Goal: Information Seeking & Learning: Learn about a topic

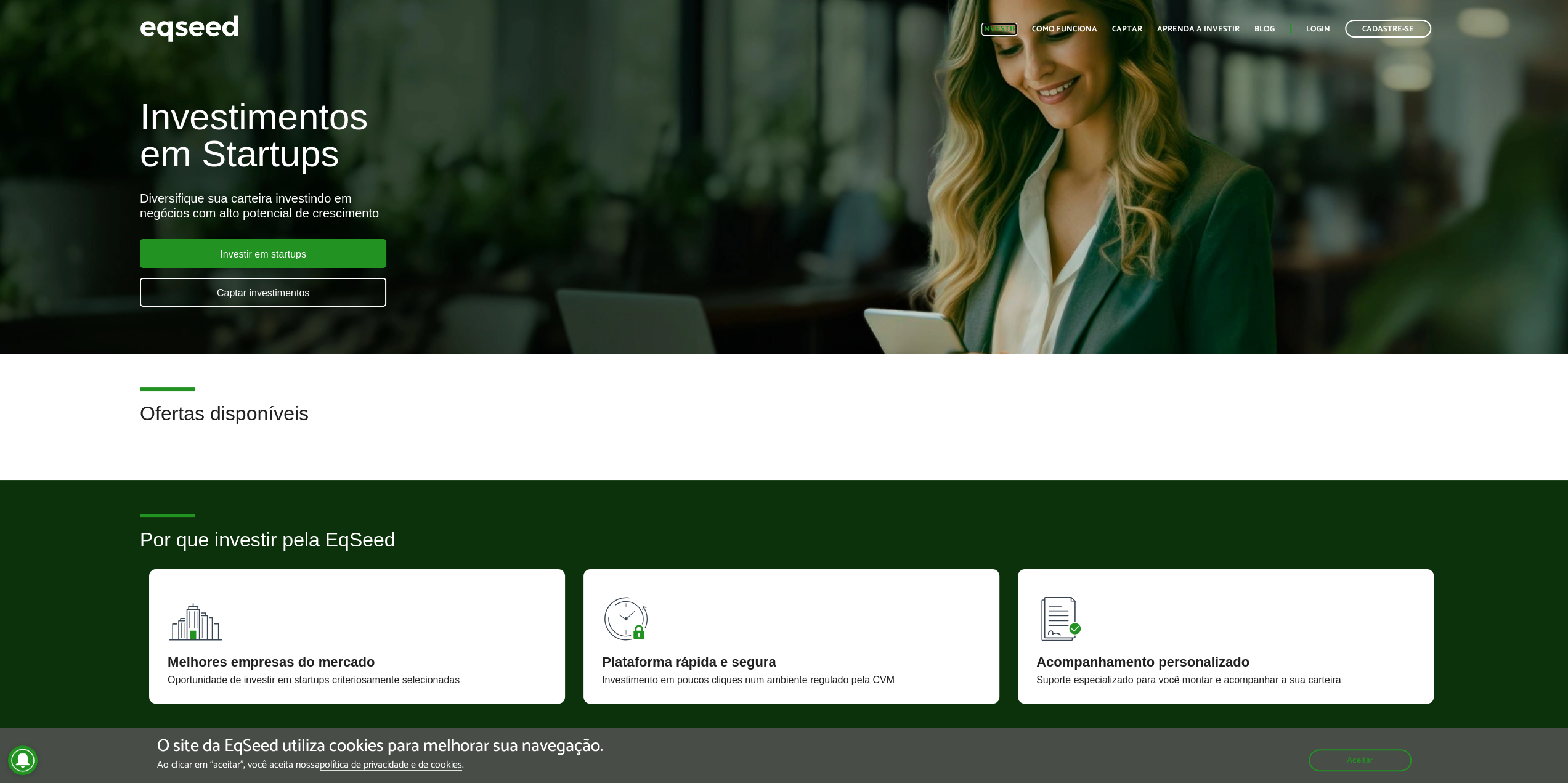
click at [1016, 29] on link "Investir" at bounding box center [999, 29] width 36 height 8
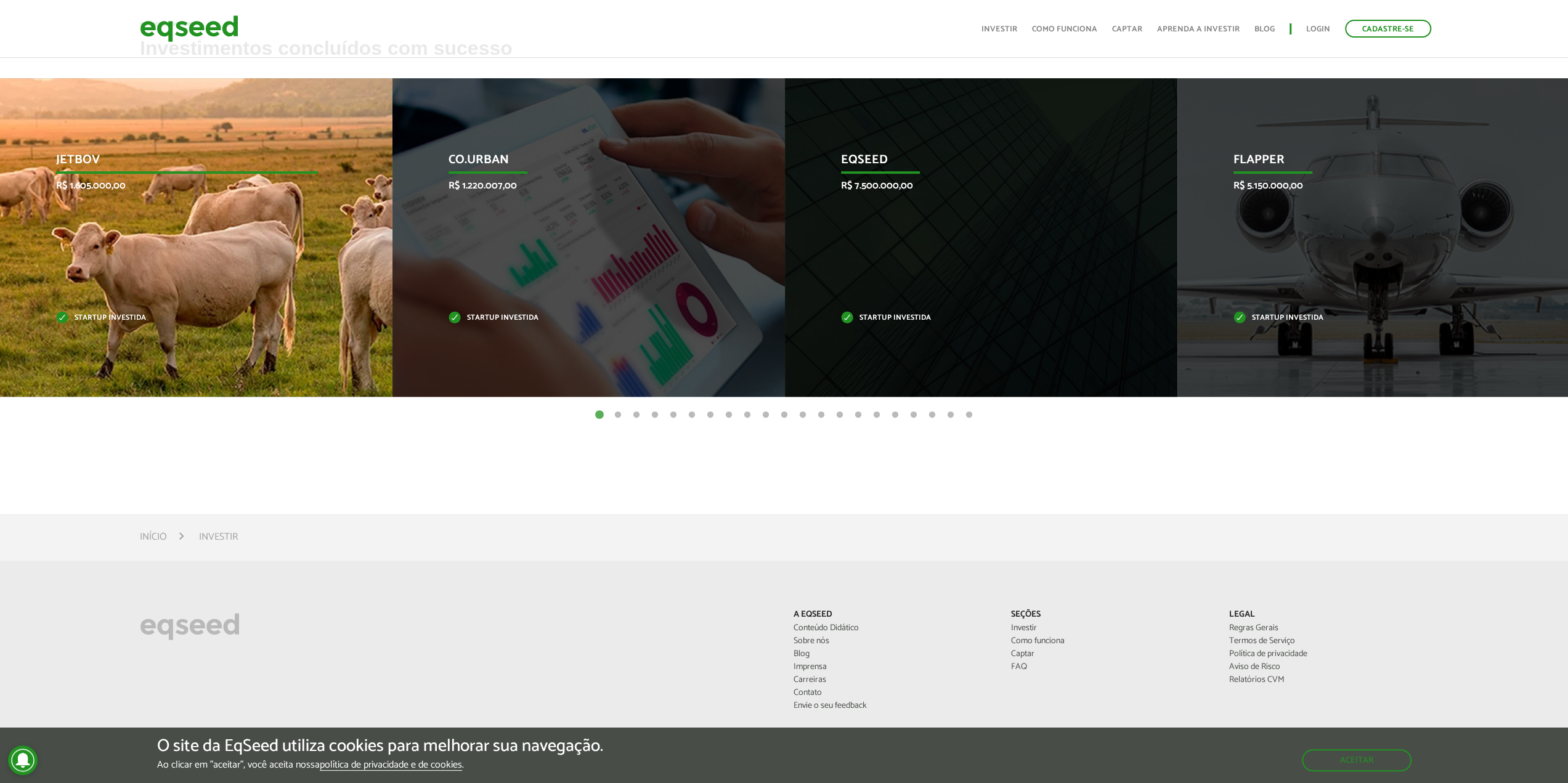
scroll to position [431, 0]
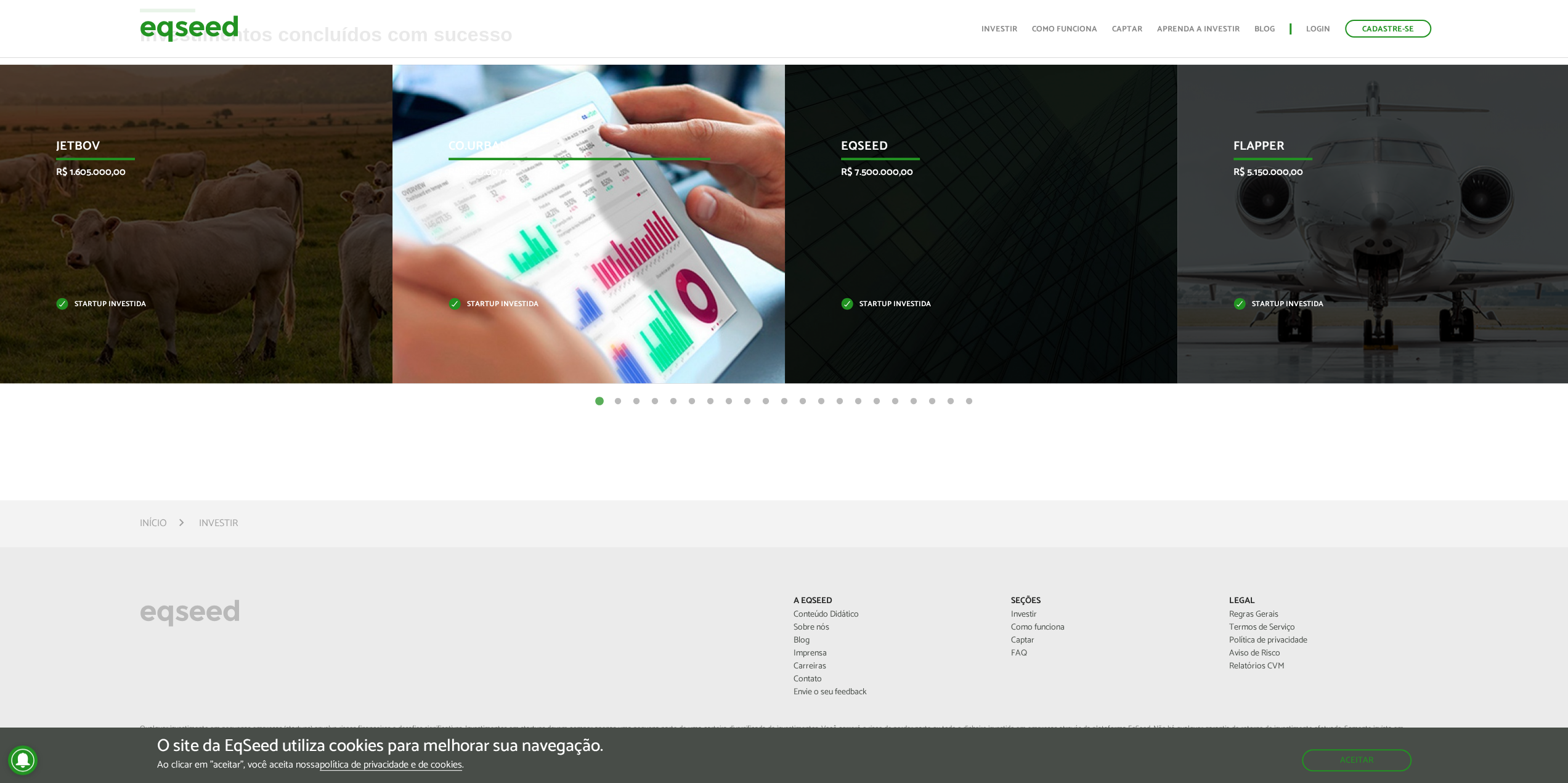
click at [522, 302] on p "Startup investida" at bounding box center [579, 305] width 262 height 6
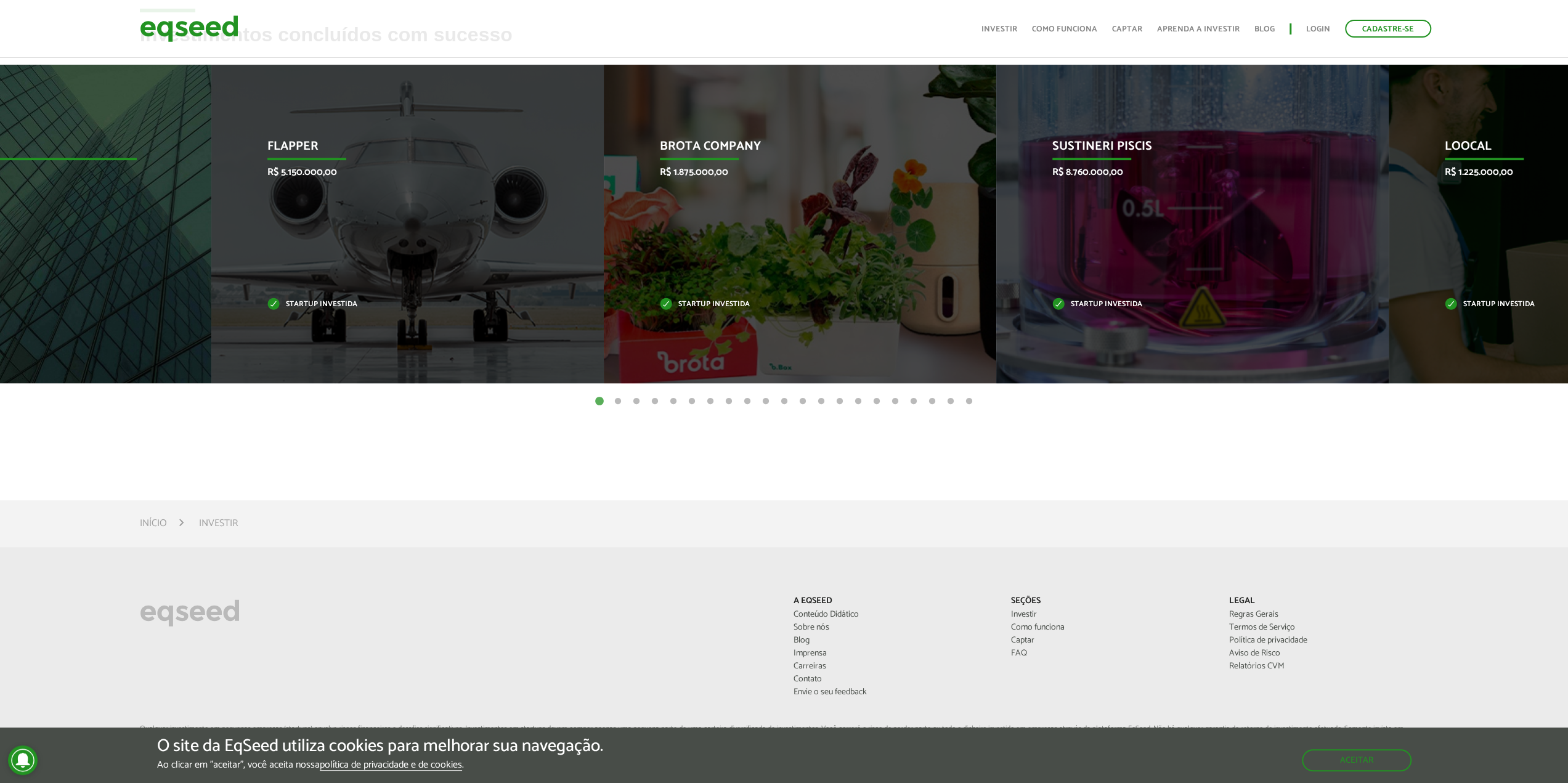
drag, startPoint x: 821, startPoint y: 284, endPoint x: 42, endPoint y: 282, distance: 779.0
click at [42, 282] on div "EqSeed R$ 7.500.000,00 Startup investida" at bounding box center [6, 224] width 374 height 318
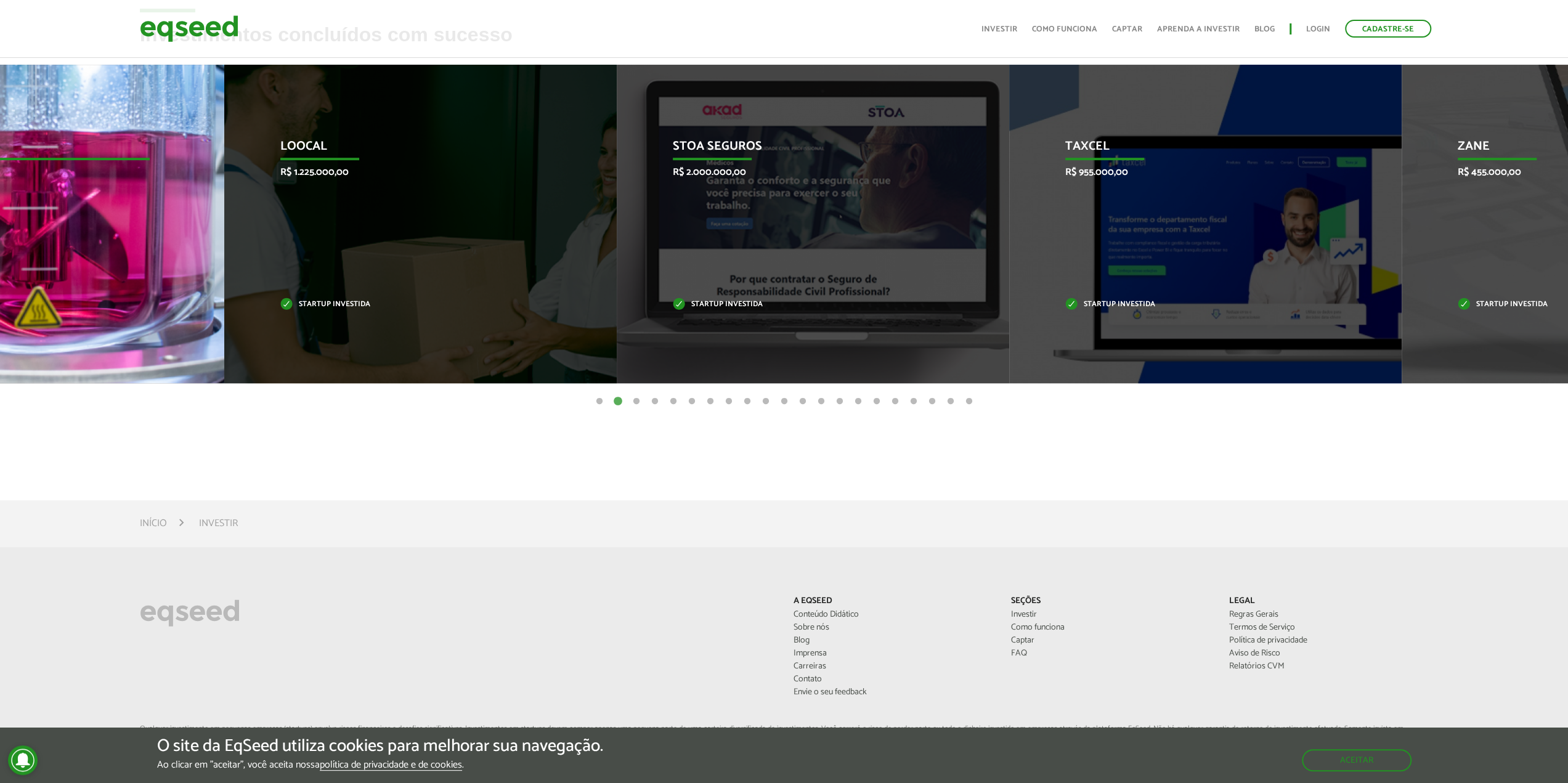
drag, startPoint x: 561, startPoint y: 275, endPoint x: 0, endPoint y: 280, distance: 561.0
click at [0, 280] on div "Sustineri Piscis R$ 8.760.000,00 Startup investida" at bounding box center [19, 224] width 374 height 318
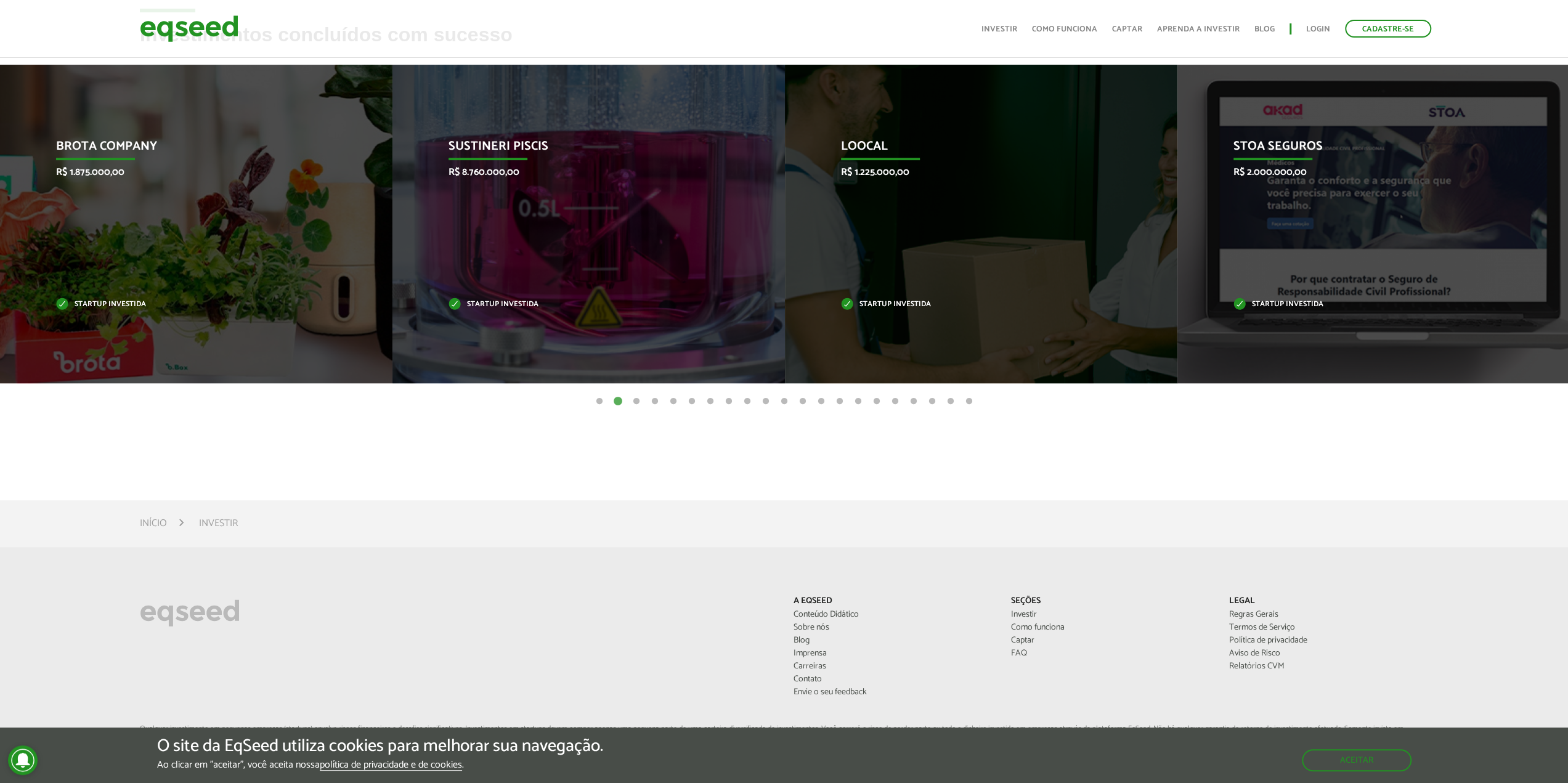
drag, startPoint x: 500, startPoint y: 279, endPoint x: 1576, endPoint y: 279, distance: 1076.0
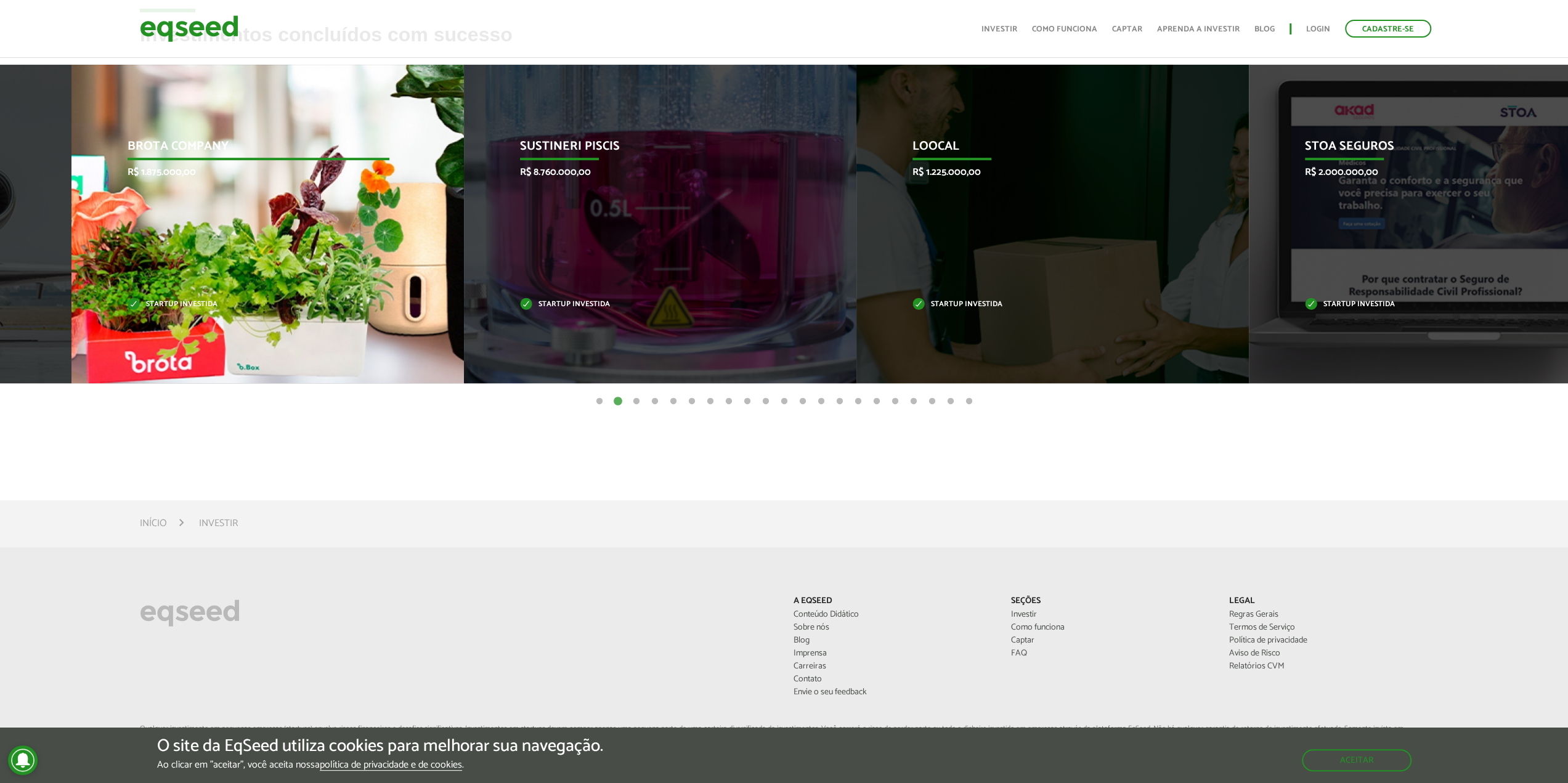
drag, startPoint x: 134, startPoint y: 286, endPoint x: 1393, endPoint y: 286, distance: 1259.0
click at [445, 286] on div "Brota Company R$ 1.875.000,00 Startup investida" at bounding box center [258, 224] width 374 height 318
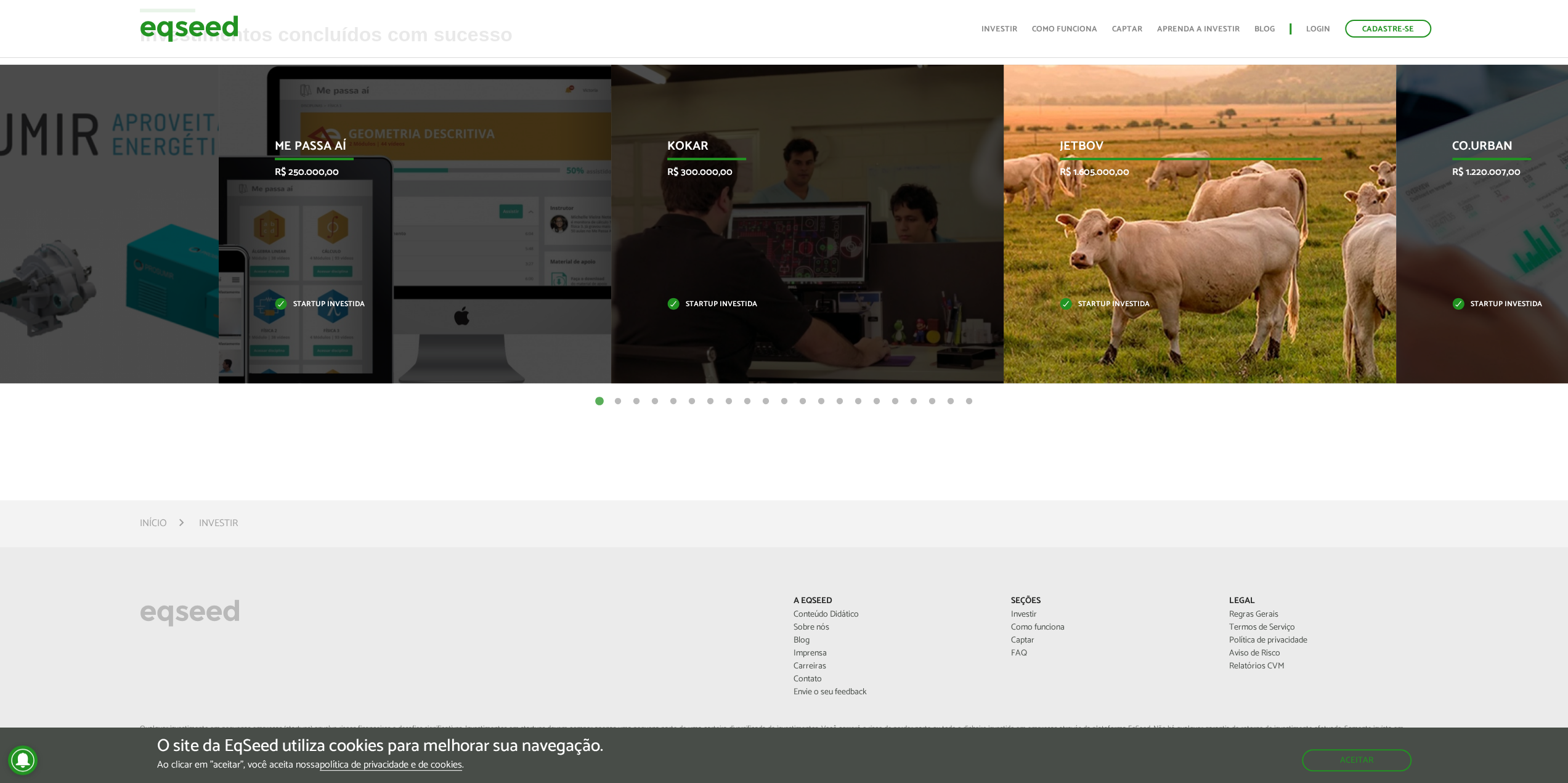
drag, startPoint x: 820, startPoint y: 302, endPoint x: 1230, endPoint y: 309, distance: 410.1
click at [1254, 302] on div "JetBov R$ 1.605.000,00 Startup investida" at bounding box center [1190, 224] width 374 height 318
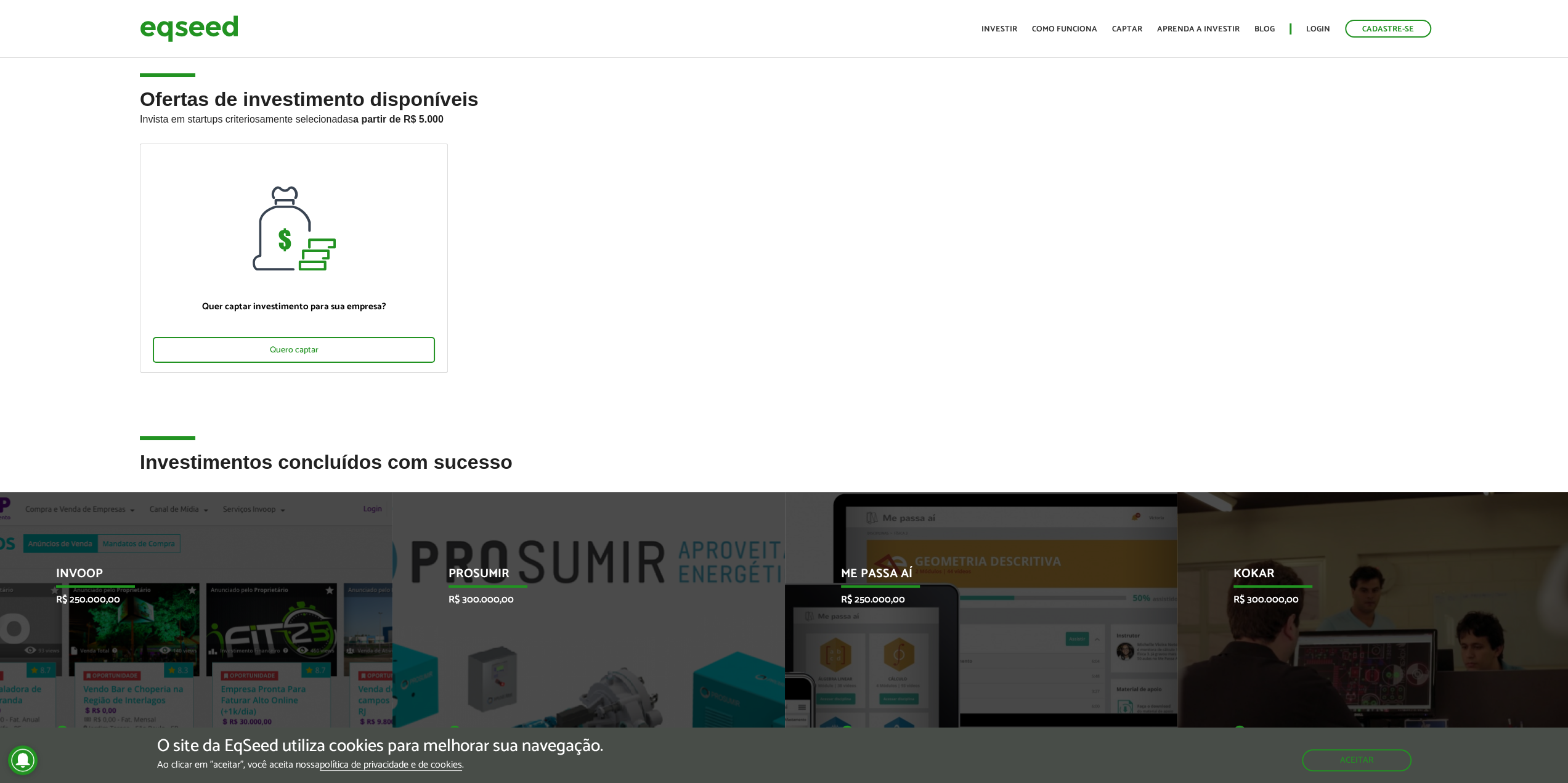
scroll to position [0, 0]
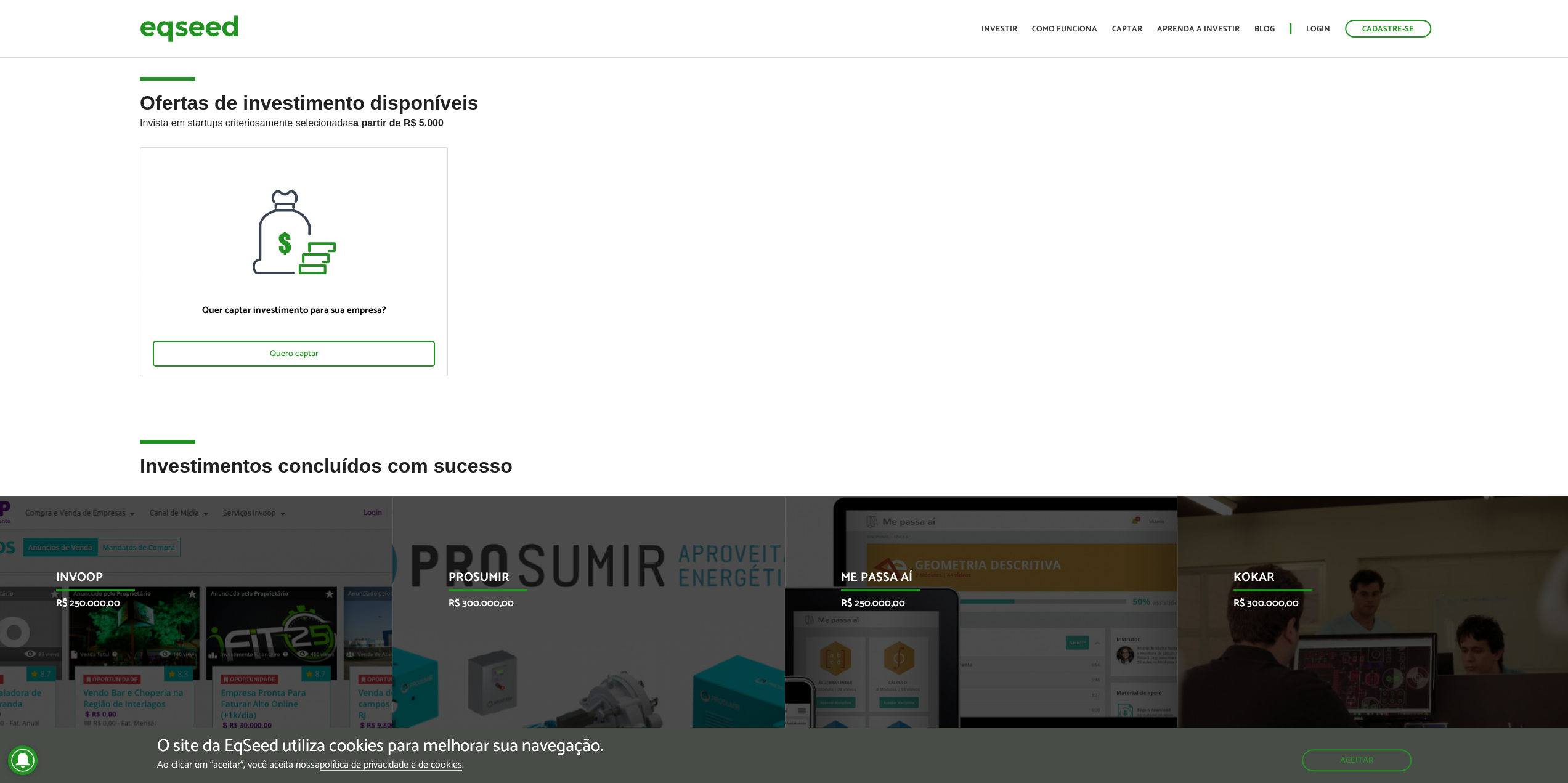
drag, startPoint x: 759, startPoint y: 244, endPoint x: 508, endPoint y: 139, distance: 272.1
click at [752, 236] on ul "Quer captar investimento para sua empresa? Quero captar" at bounding box center [784, 272] width 1306 height 250
